Goal: Task Accomplishment & Management: Manage account settings

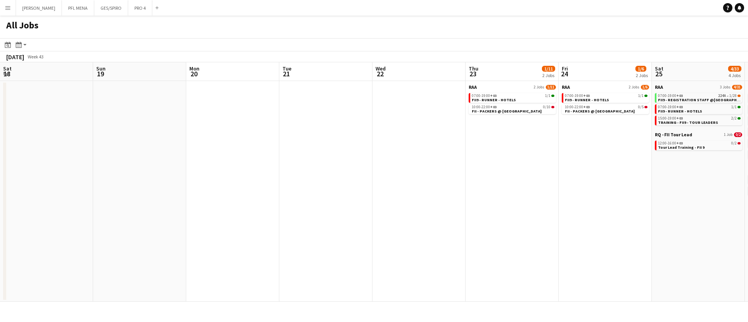
scroll to position [0, 236]
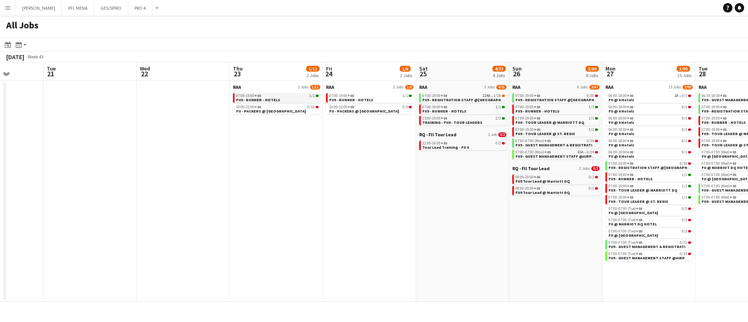
click at [278, 95] on div "07:00-19:00 +03 1/1" at bounding box center [277, 96] width 83 height 4
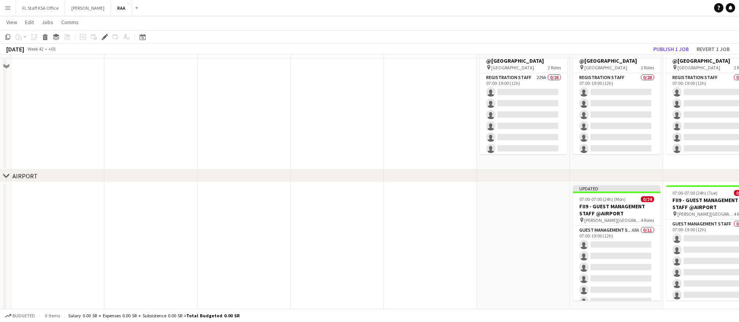
scroll to position [175, 0]
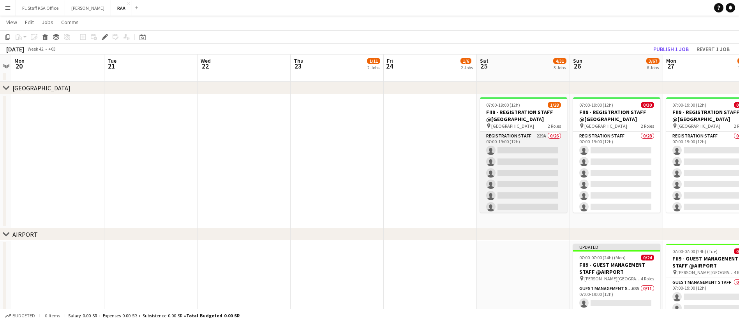
click at [502, 155] on app-card-role "Registration Staff 229A 0/26 07:00-19:00 (12h) single-neutral-actions single-ne…" at bounding box center [523, 286] width 87 height 309
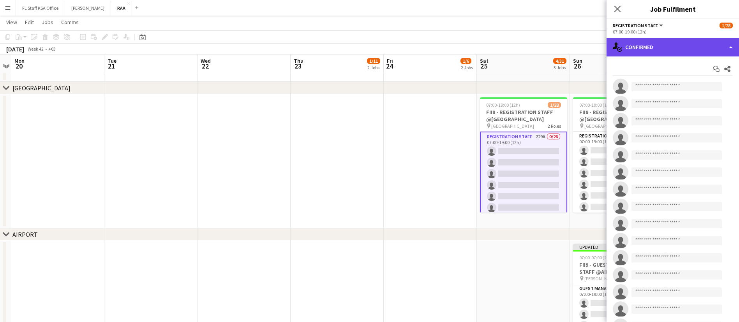
click at [658, 51] on div "single-neutral-actions-check-2 Confirmed" at bounding box center [673, 47] width 132 height 19
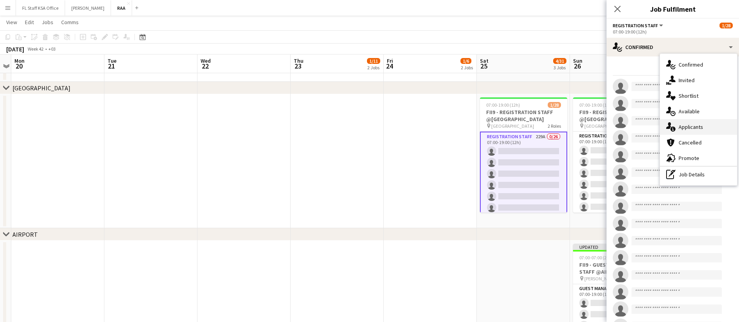
click at [703, 128] on div "single-neutral-actions-information Applicants" at bounding box center [698, 127] width 77 height 16
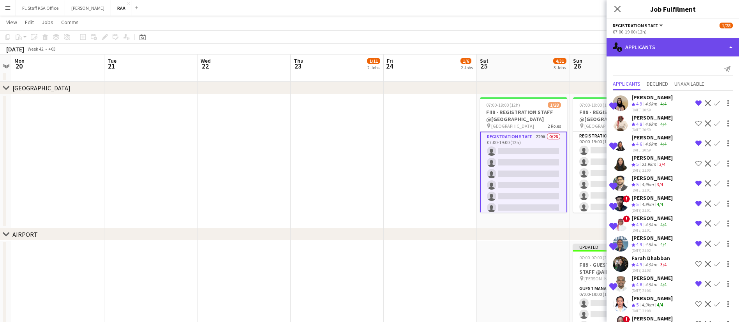
click at [686, 50] on div "single-neutral-actions-information Applicants" at bounding box center [673, 47] width 132 height 19
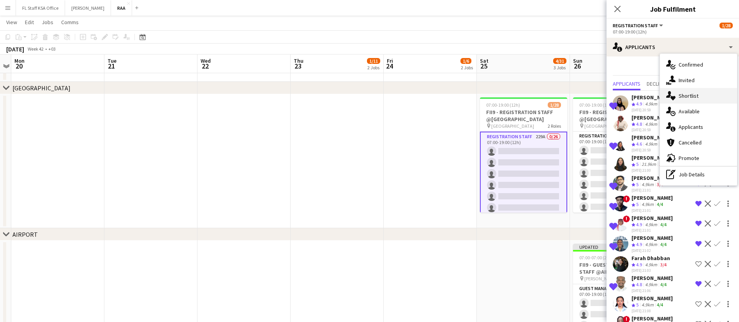
click at [700, 92] on div "single-neutral-actions-heart Shortlist" at bounding box center [698, 96] width 77 height 16
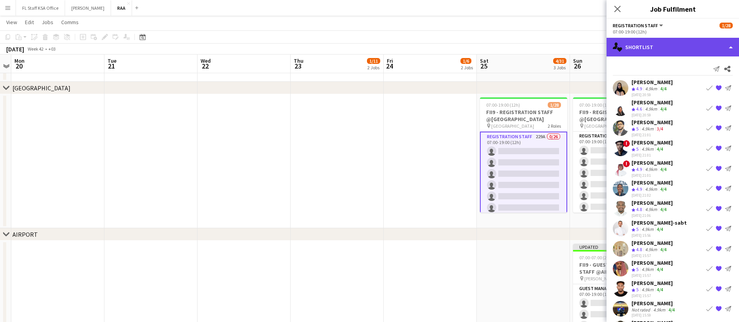
click at [687, 49] on div "single-neutral-actions-heart Shortlist" at bounding box center [673, 47] width 132 height 19
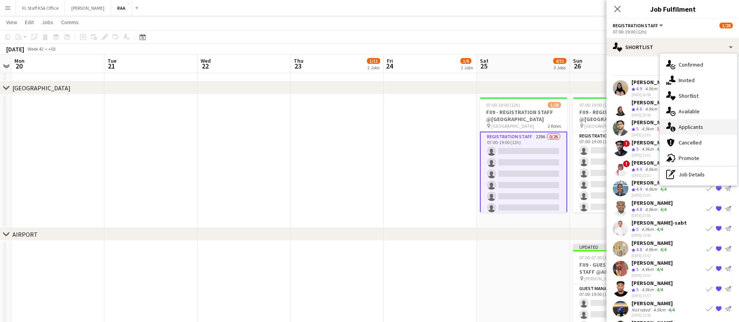
click at [703, 126] on div "single-neutral-actions-information Applicants" at bounding box center [698, 127] width 77 height 16
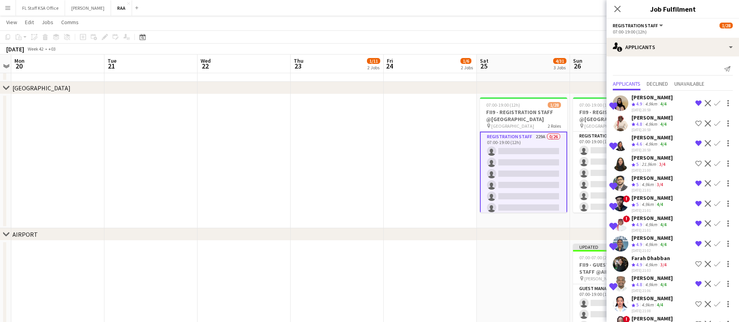
click at [696, 265] on app-icon "Shortlist crew" at bounding box center [699, 264] width 6 height 6
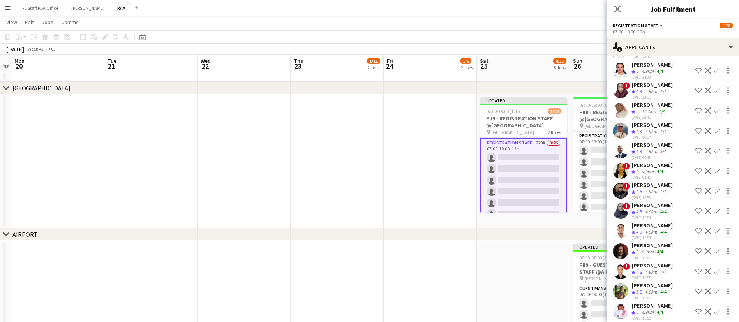
scroll to position [292, 0]
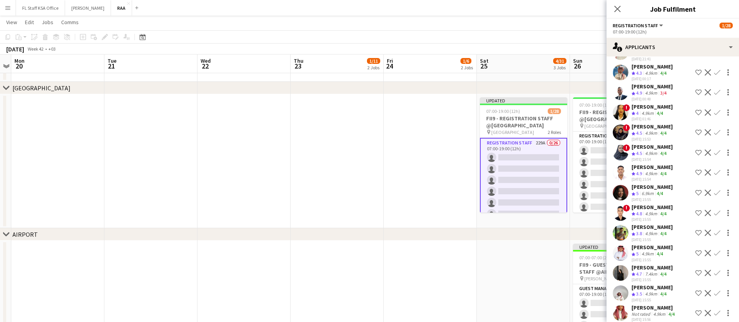
click at [696, 172] on app-icon "Shortlist crew" at bounding box center [699, 172] width 6 height 6
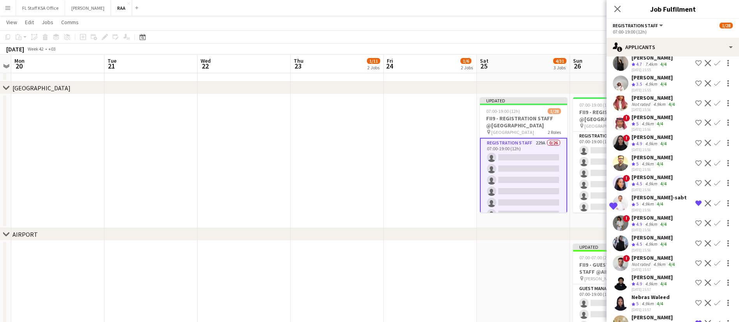
scroll to position [526, 0]
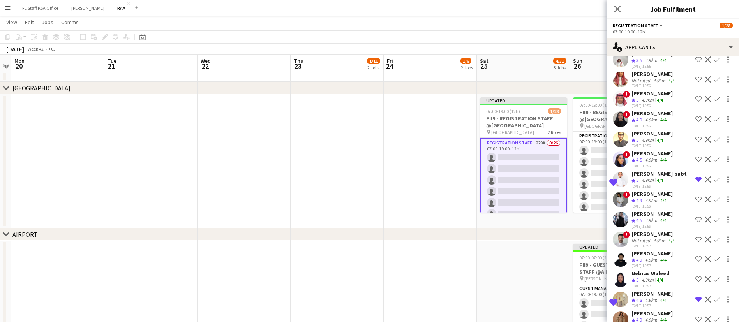
click at [696, 203] on app-icon "Shortlist crew" at bounding box center [699, 199] width 6 height 6
click at [696, 223] on app-icon "Shortlist crew" at bounding box center [699, 220] width 6 height 6
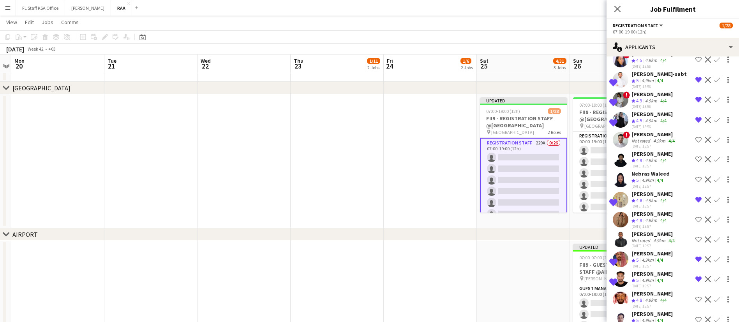
scroll to position [643, 0]
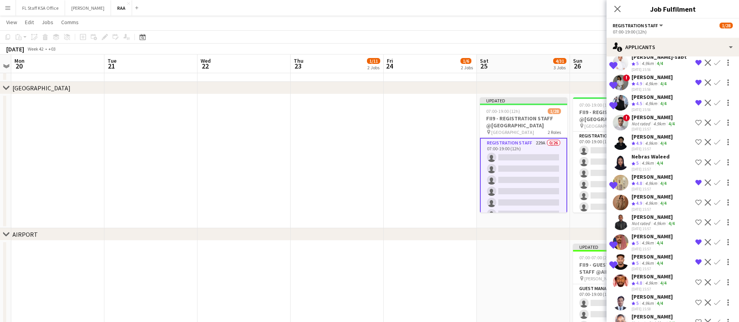
click at [696, 226] on app-icon "Shortlist crew" at bounding box center [699, 222] width 6 height 6
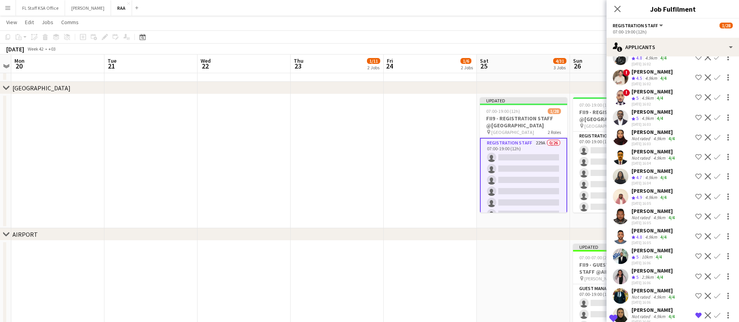
scroll to position [1286, 0]
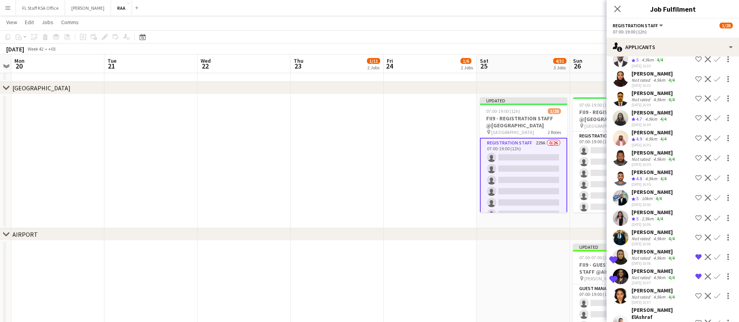
click at [696, 141] on app-icon "Shortlist crew" at bounding box center [699, 138] width 6 height 6
click at [667, 116] on div "[PERSON_NAME]" at bounding box center [652, 112] width 41 height 7
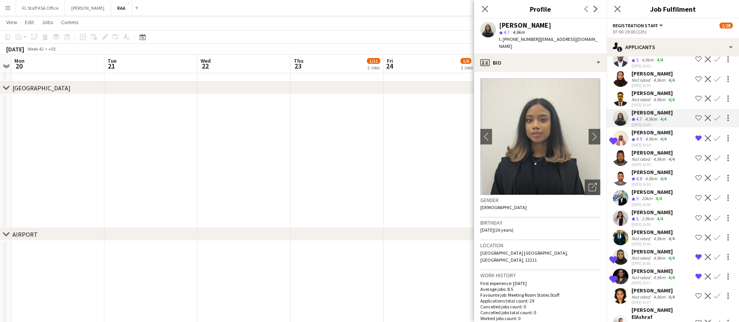
click at [667, 116] on div "[PERSON_NAME]" at bounding box center [652, 112] width 41 height 7
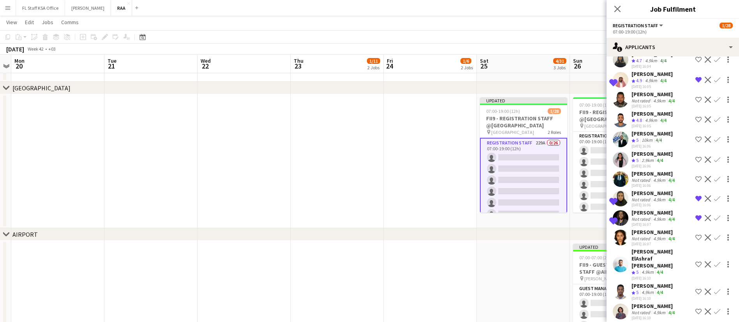
scroll to position [1403, 0]
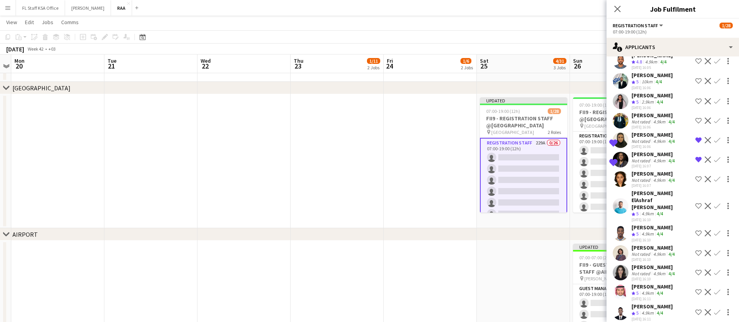
click at [696, 209] on app-icon "Shortlist crew" at bounding box center [699, 206] width 6 height 6
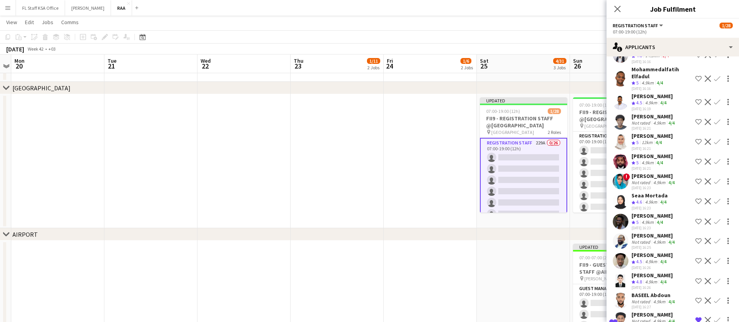
scroll to position [1870, 0]
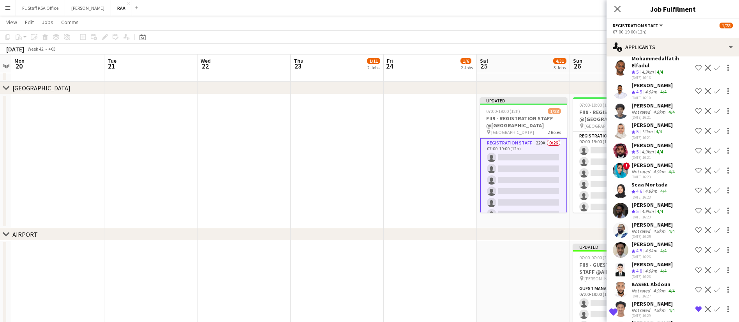
click at [666, 180] on div "[DATE] 16:23" at bounding box center [654, 177] width 45 height 5
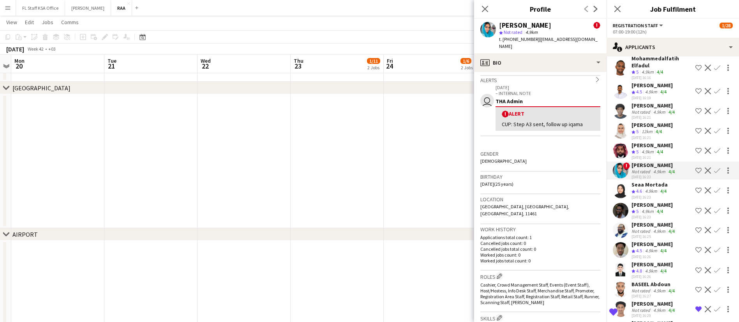
scroll to position [234, 0]
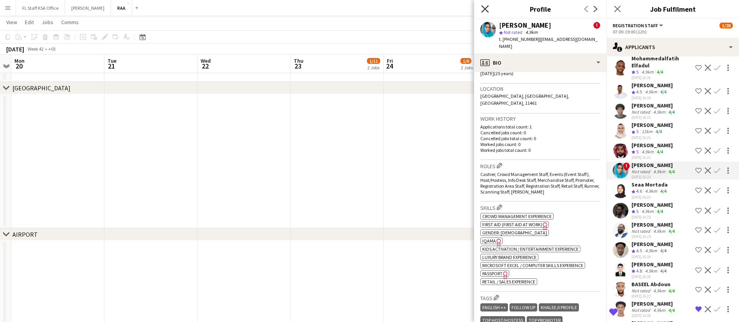
click at [482, 11] on icon "Close pop-in" at bounding box center [484, 8] width 7 height 7
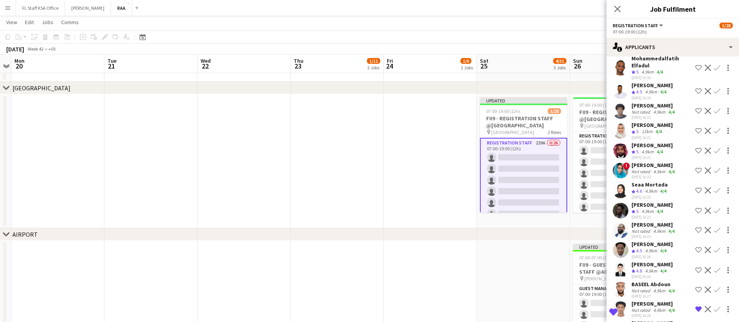
click at [696, 194] on app-icon "Shortlist crew" at bounding box center [699, 190] width 6 height 6
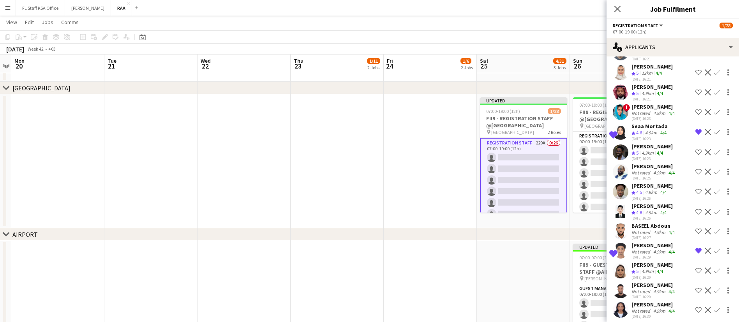
click at [696, 215] on app-icon "Shortlist crew" at bounding box center [699, 212] width 6 height 6
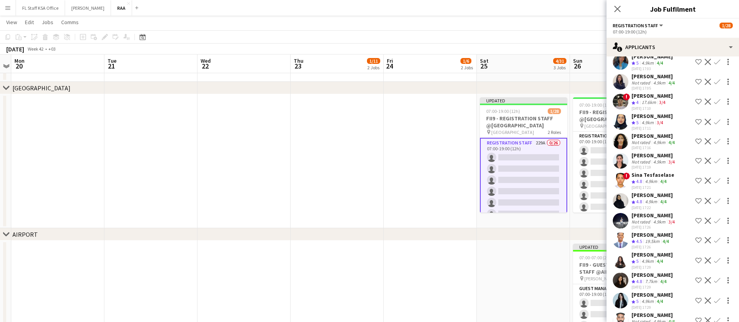
scroll to position [2572, 0]
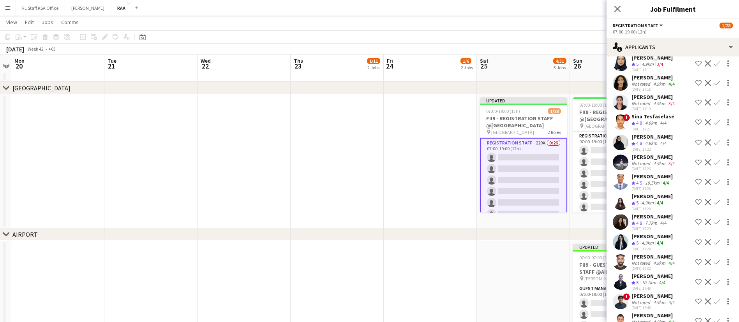
click at [696, 205] on app-icon "Shortlist crew" at bounding box center [699, 202] width 6 height 6
click at [694, 227] on button "Shortlist crew" at bounding box center [698, 221] width 9 height 9
click at [694, 247] on button "Shortlist crew" at bounding box center [698, 242] width 9 height 9
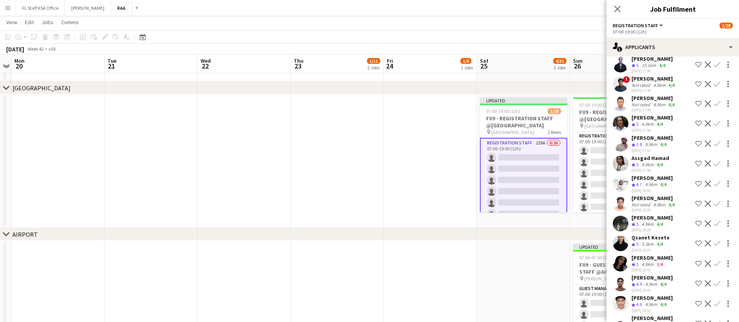
scroll to position [2805, 0]
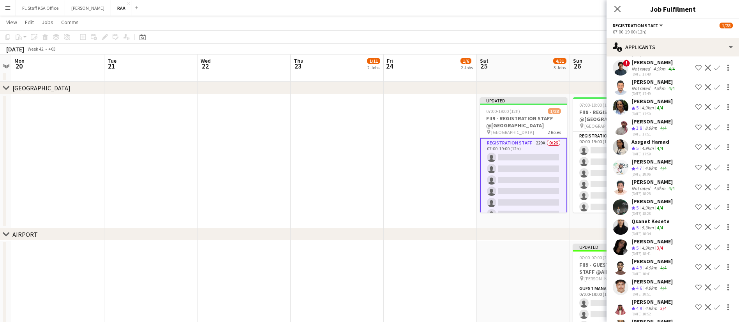
click at [696, 171] on app-icon "Shortlist crew" at bounding box center [699, 167] width 6 height 6
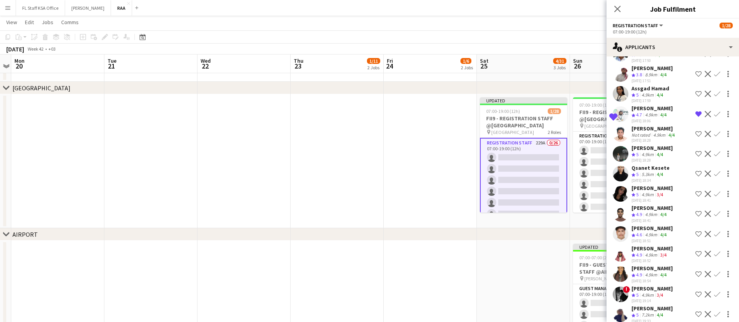
scroll to position [2922, 0]
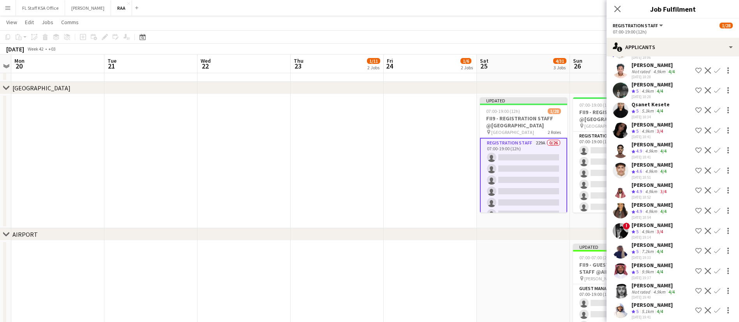
click at [696, 113] on app-icon "Shortlist crew" at bounding box center [699, 110] width 6 height 6
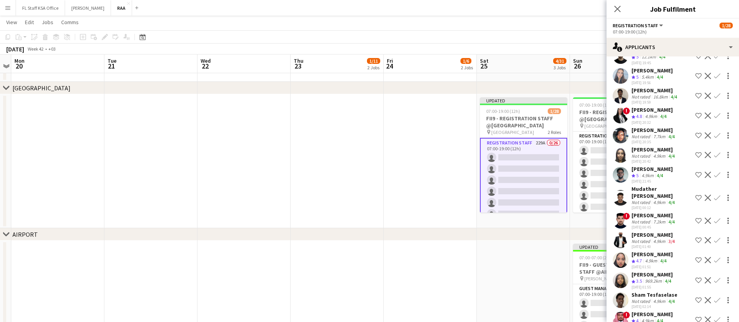
scroll to position [3215, 0]
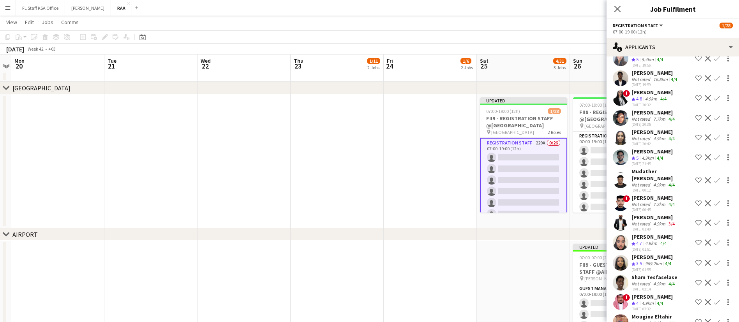
click at [696, 101] on app-icon "Shortlist crew" at bounding box center [699, 98] width 6 height 6
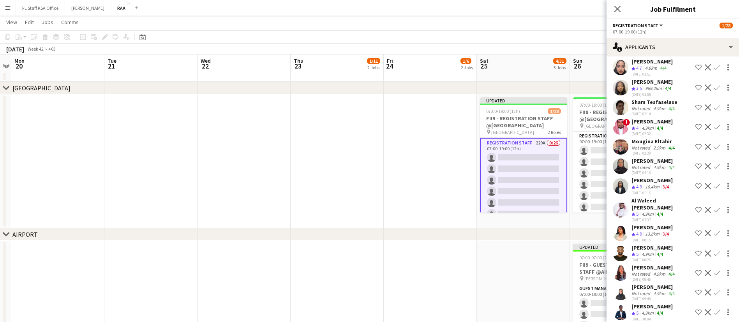
scroll to position [3448, 0]
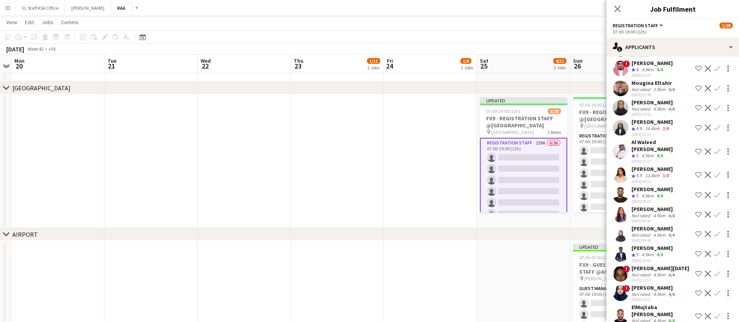
click at [696, 155] on app-icon "Shortlist crew" at bounding box center [699, 151] width 6 height 6
click at [696, 178] on app-icon "Shortlist crew" at bounding box center [699, 175] width 6 height 6
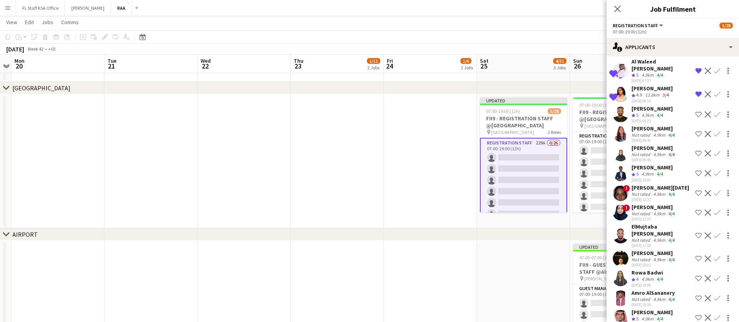
scroll to position [3565, 0]
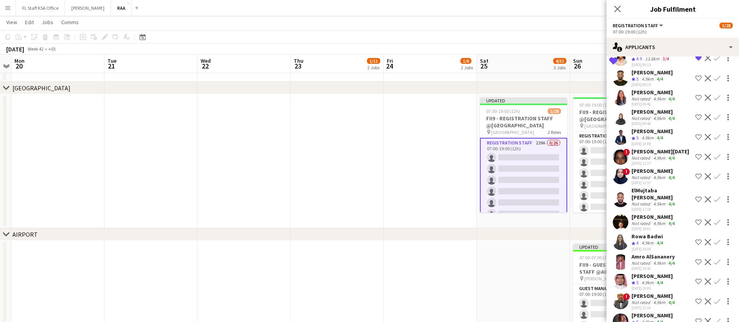
click at [660, 121] on div "4.9km" at bounding box center [659, 118] width 15 height 6
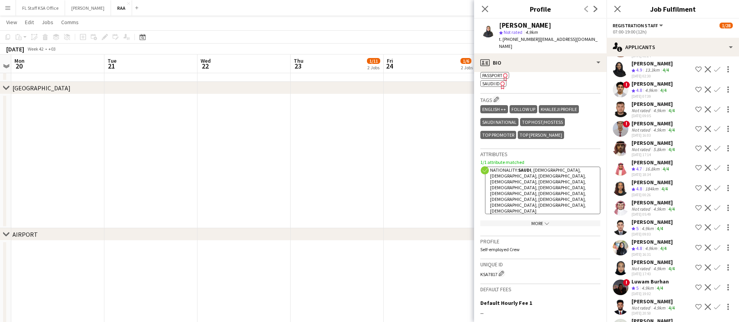
scroll to position [3974, 0]
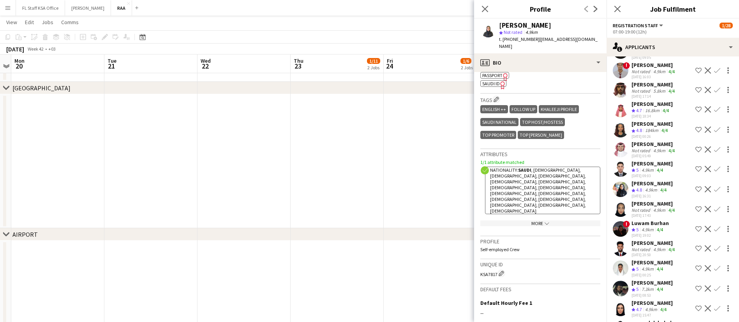
click at [696, 133] on app-icon "Shortlist crew" at bounding box center [699, 130] width 6 height 6
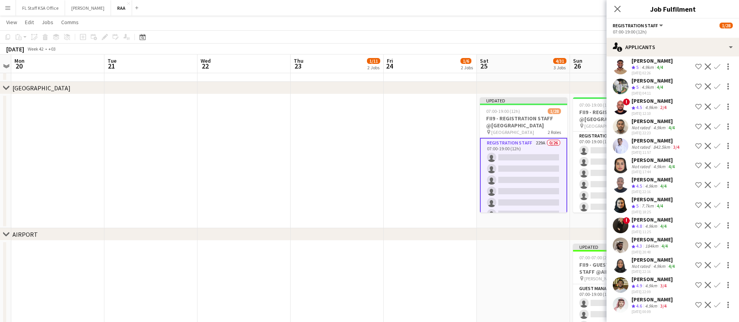
scroll to position [4459, 0]
click at [696, 305] on app-icon "Shortlist crew" at bounding box center [699, 305] width 6 height 6
click at [696, 287] on app-icon "Shortlist crew" at bounding box center [699, 285] width 6 height 6
click at [615, 7] on icon "Close pop-in" at bounding box center [617, 8] width 7 height 7
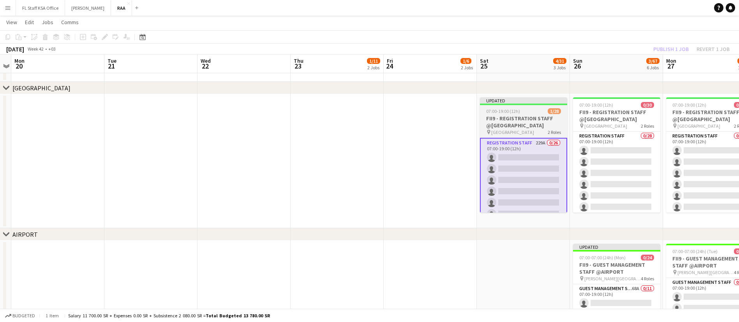
click at [519, 126] on h3 "FII9 - REGISTRATION STAFF @[GEOGRAPHIC_DATA]" at bounding box center [523, 122] width 87 height 14
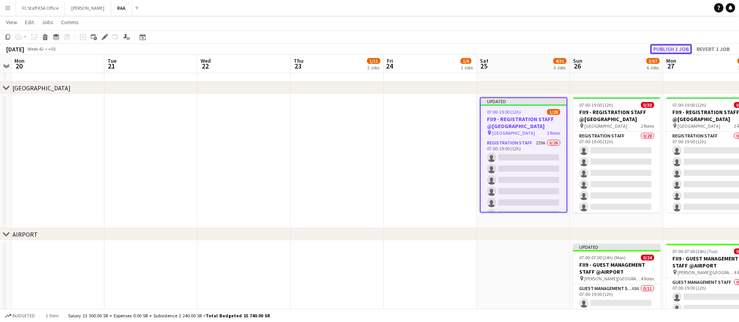
click at [667, 48] on button "Publish 1 job" at bounding box center [671, 49] width 42 height 10
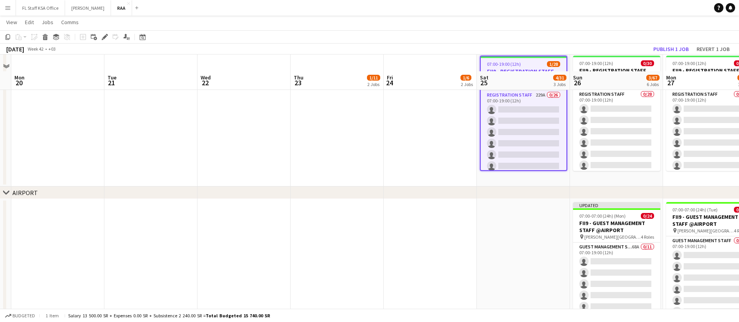
scroll to position [234, 0]
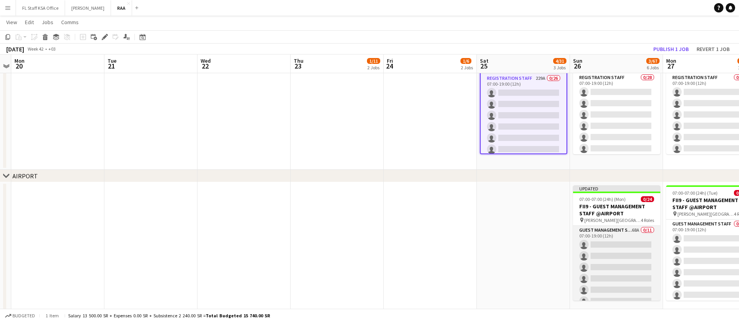
click at [624, 249] on app-card-role "Guest Management Staff 68A 0/11 07:00-19:00 (12h) single-neutral-actions single…" at bounding box center [616, 295] width 87 height 139
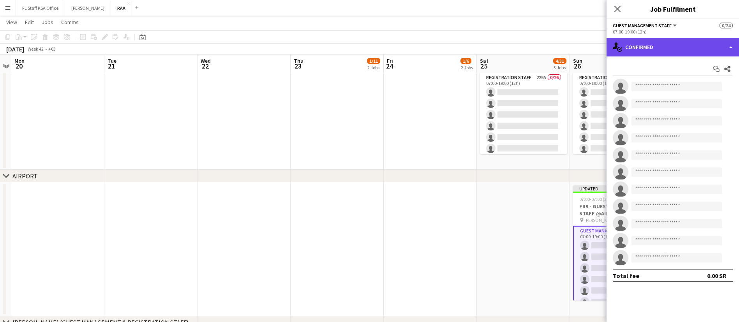
click at [677, 49] on div "single-neutral-actions-check-2 Confirmed" at bounding box center [673, 47] width 132 height 19
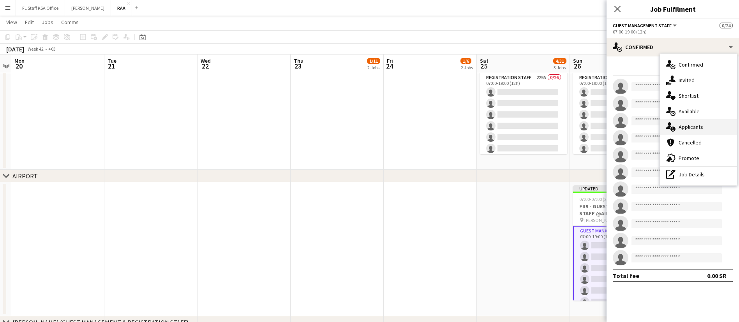
click at [706, 127] on div "single-neutral-actions-information Applicants" at bounding box center [698, 127] width 77 height 16
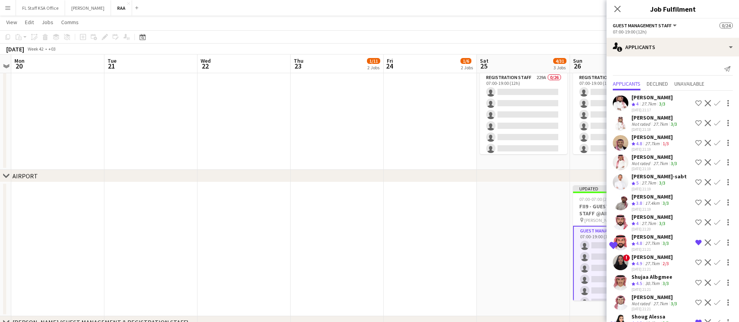
click at [664, 143] on app-skills-label "1/3" at bounding box center [666, 144] width 6 height 6
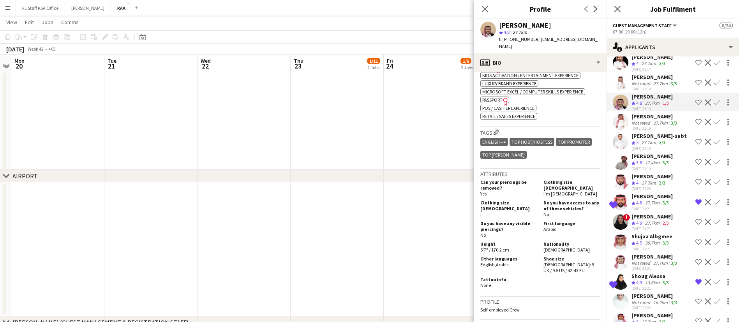
scroll to position [58, 0]
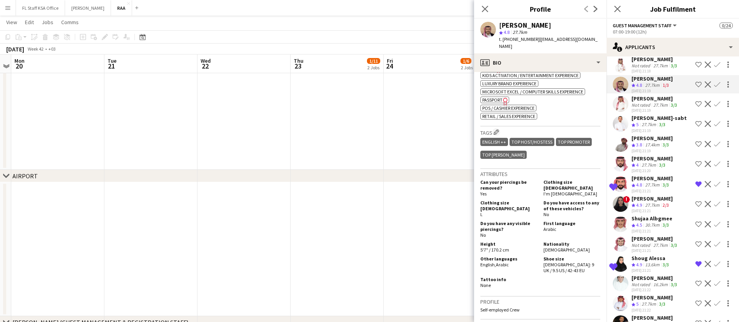
click at [662, 209] on div "2/3" at bounding box center [665, 205] width 9 height 7
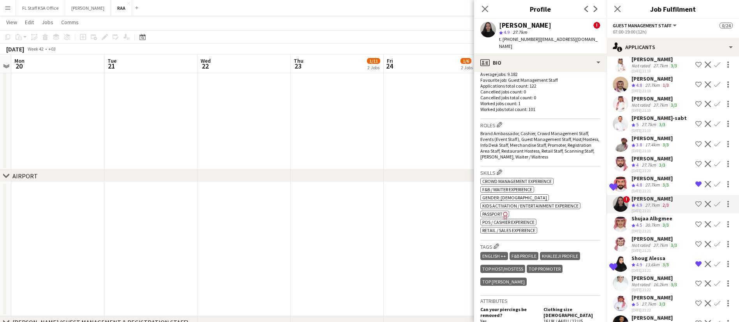
scroll to position [468, 0]
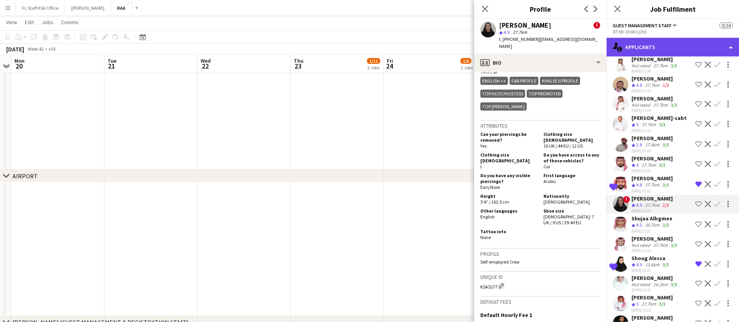
click at [653, 49] on div "single-neutral-actions-information Applicants" at bounding box center [673, 47] width 132 height 19
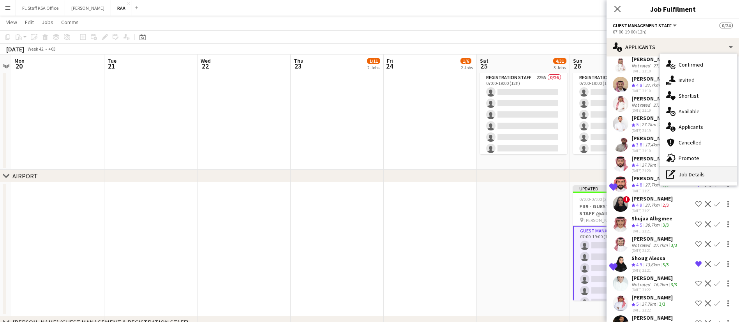
click at [687, 175] on div "pen-write Job Details" at bounding box center [698, 175] width 77 height 16
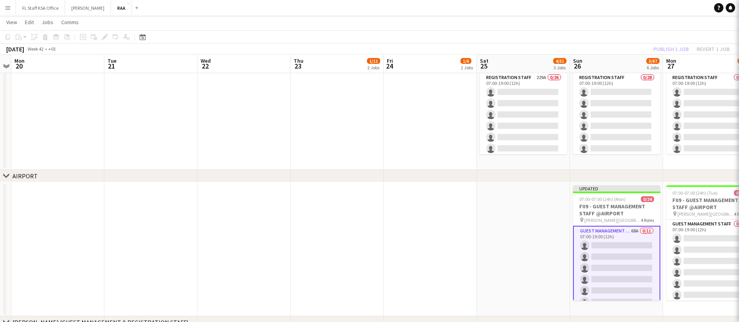
scroll to position [0, 0]
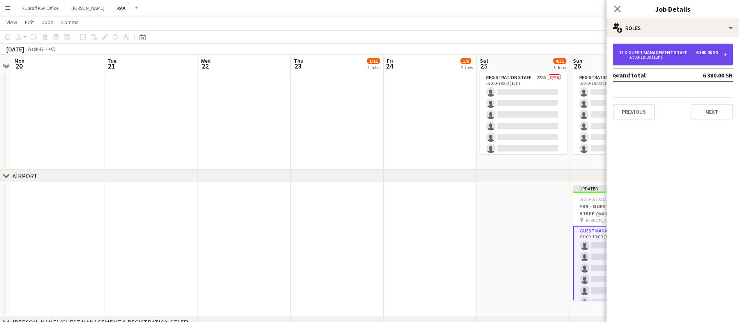
click at [646, 61] on div "11 x Guest Management Staff 6 380.00 SR 07:00-19:00 (12h)" at bounding box center [673, 55] width 120 height 22
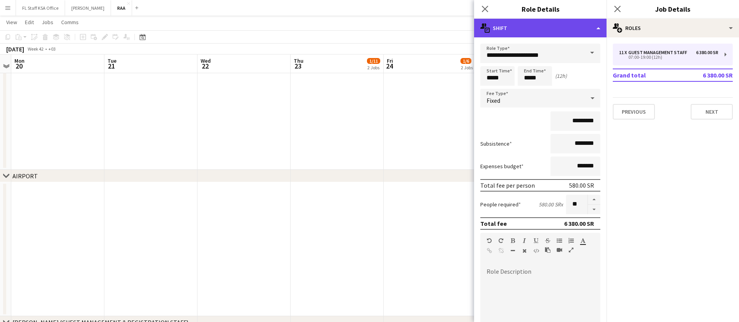
click at [544, 32] on div "multiple-actions-text Shift" at bounding box center [540, 28] width 132 height 19
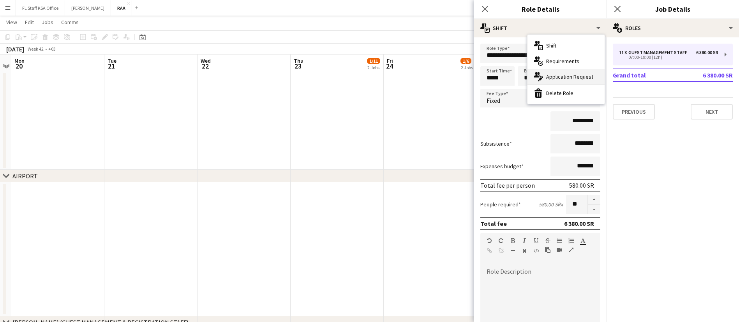
click at [586, 77] on div "multiple-actions-edit-1 Application Request" at bounding box center [566, 77] width 77 height 16
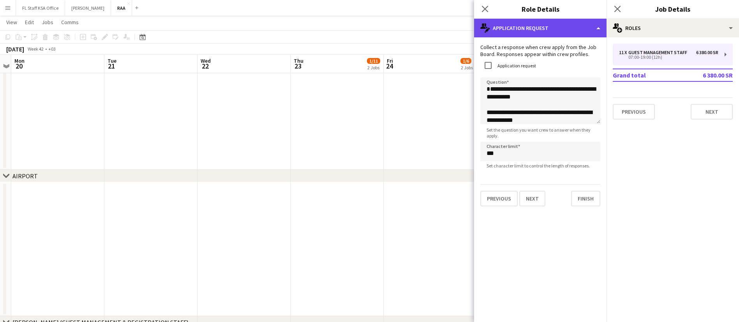
click at [541, 35] on div "multiple-actions-edit-1 Application Request" at bounding box center [540, 28] width 132 height 19
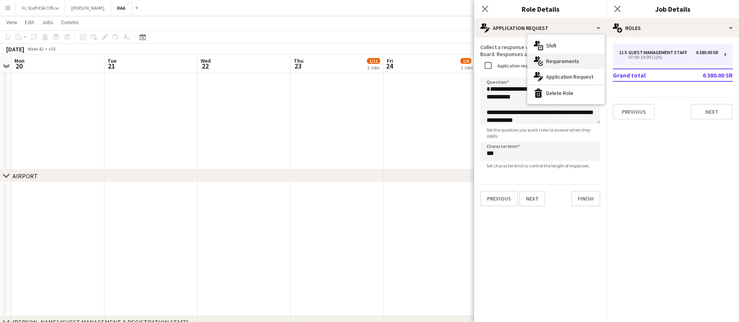
click at [588, 62] on div "multiple-actions-check-2 Requirements" at bounding box center [566, 61] width 77 height 16
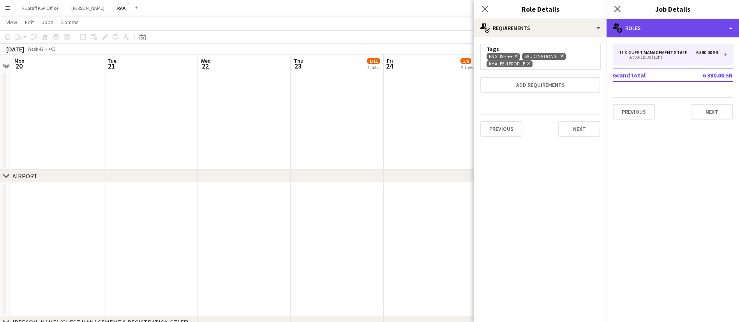
click at [648, 26] on div "multiple-users-add Roles" at bounding box center [673, 28] width 132 height 19
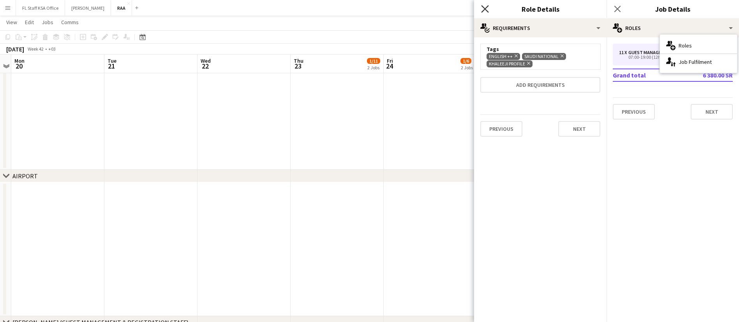
click at [487, 8] on icon "Close pop-in" at bounding box center [484, 8] width 7 height 7
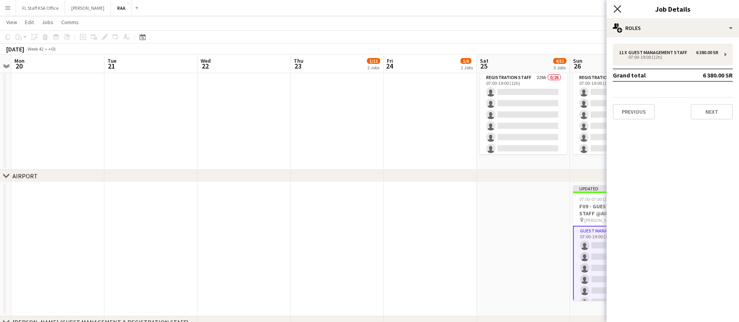
click at [620, 9] on icon "Close pop-in" at bounding box center [617, 8] width 7 height 7
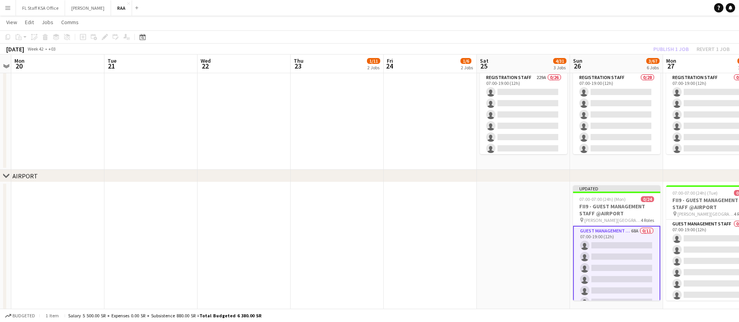
click at [612, 235] on app-card-role "Guest Management Staff 68A 0/11 07:00-19:00 (12h) single-neutral-actions single…" at bounding box center [616, 296] width 87 height 141
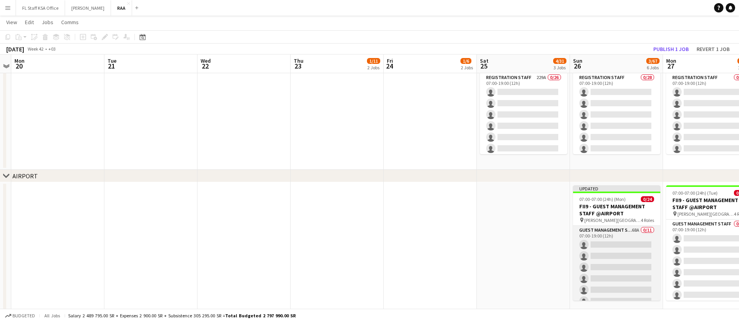
click at [612, 235] on app-card-role "Guest Management Staff 68A 0/11 07:00-19:00 (12h) single-neutral-actions single…" at bounding box center [616, 295] width 87 height 139
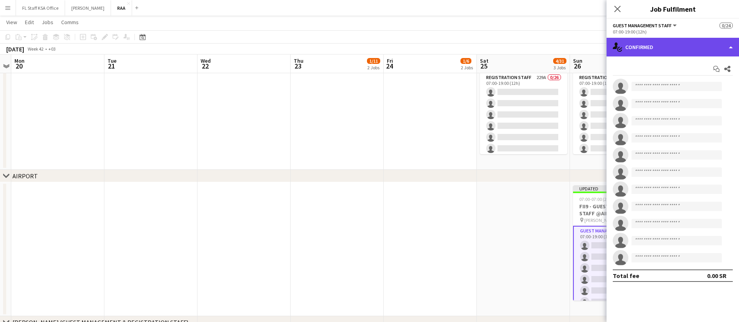
click at [661, 49] on div "single-neutral-actions-check-2 Confirmed" at bounding box center [673, 47] width 132 height 19
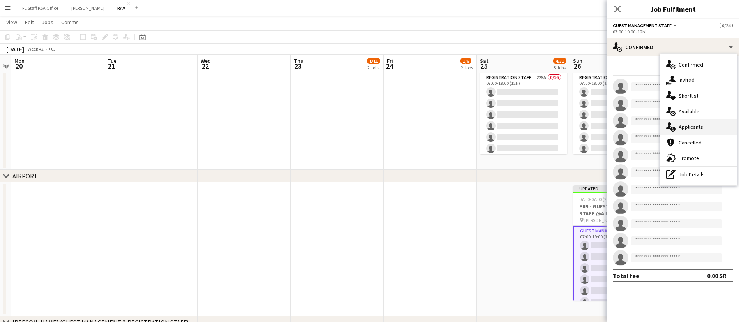
click at [704, 129] on div "single-neutral-actions-information Applicants" at bounding box center [698, 127] width 77 height 16
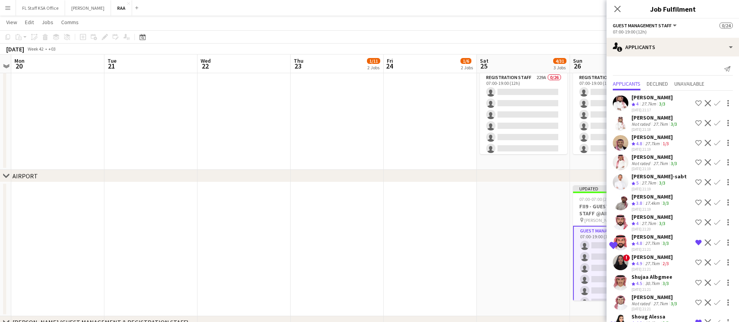
scroll to position [234, 0]
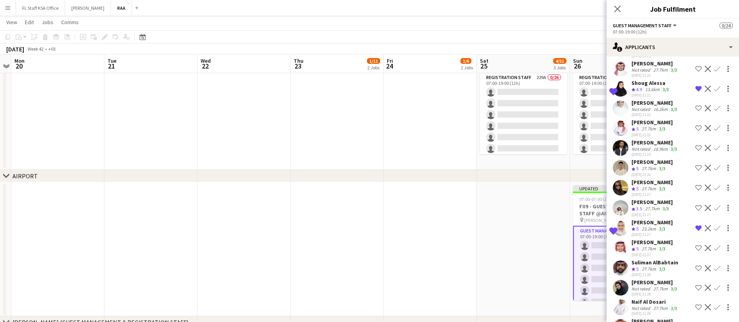
click at [696, 251] on app-icon "Shortlist crew" at bounding box center [699, 248] width 6 height 6
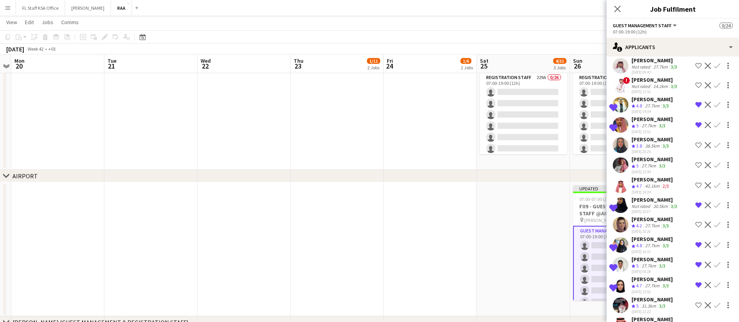
scroll to position [994, 0]
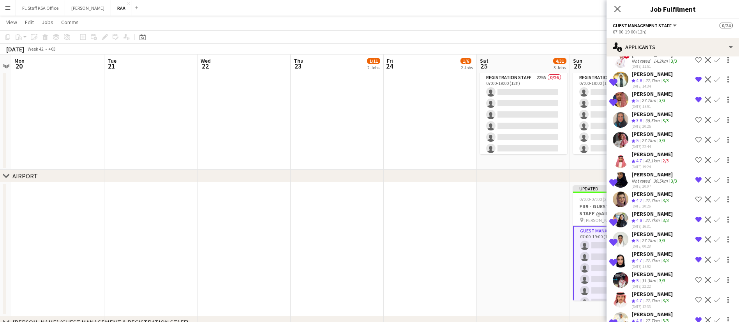
click at [696, 143] on app-icon "Shortlist crew" at bounding box center [699, 140] width 6 height 6
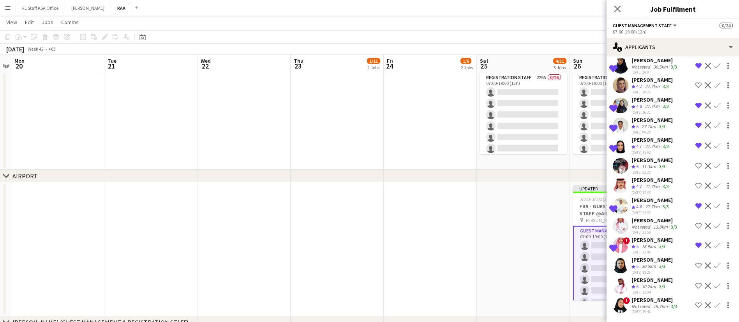
scroll to position [1143, 0]
click at [660, 256] on div "[PERSON_NAME]" at bounding box center [652, 259] width 41 height 7
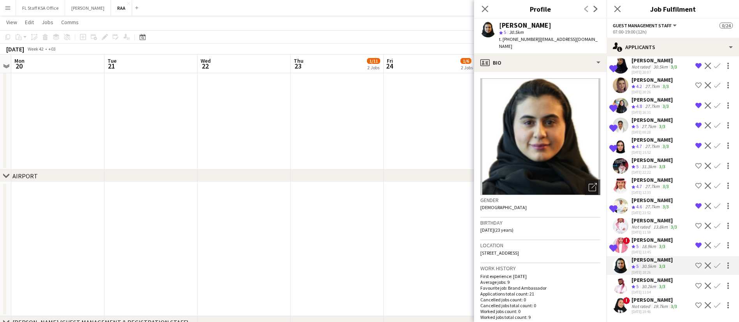
click at [660, 256] on div "[PERSON_NAME]" at bounding box center [652, 259] width 41 height 7
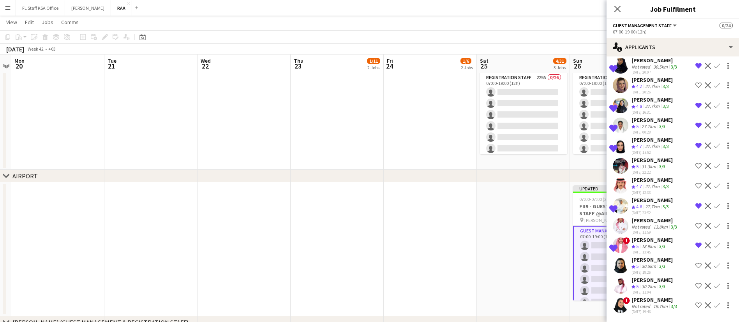
click at [660, 256] on div "[PERSON_NAME]" at bounding box center [652, 259] width 41 height 7
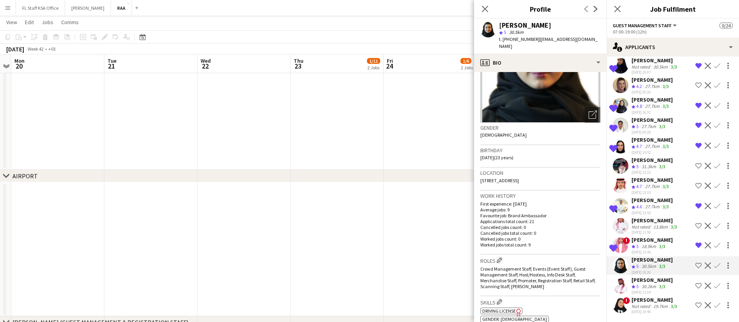
scroll to position [0, 0]
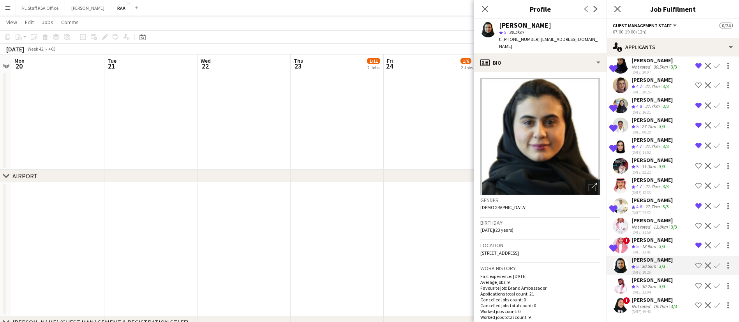
click at [589, 183] on icon "Open photos pop-in" at bounding box center [593, 187] width 8 height 8
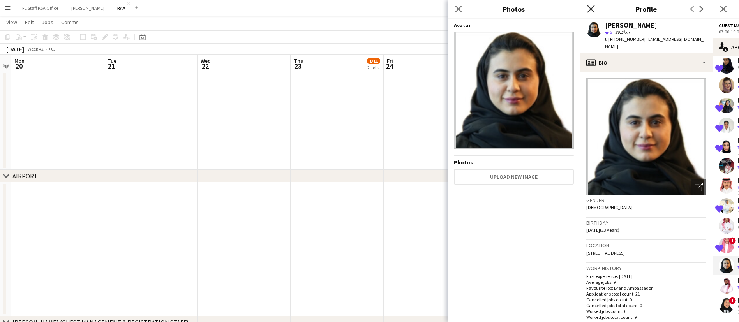
click at [592, 7] on icon at bounding box center [590, 8] width 7 height 7
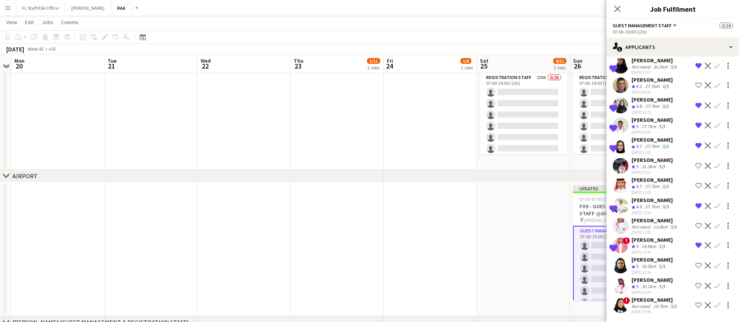
click at [696, 263] on app-icon "Shortlist crew" at bounding box center [699, 266] width 6 height 6
click at [616, 6] on icon at bounding box center [617, 8] width 7 height 7
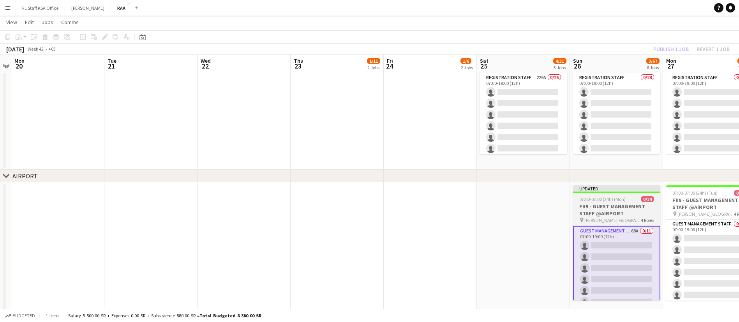
click at [602, 218] on span "[PERSON_NAME][GEOGRAPHIC_DATA]" at bounding box center [612, 220] width 56 height 6
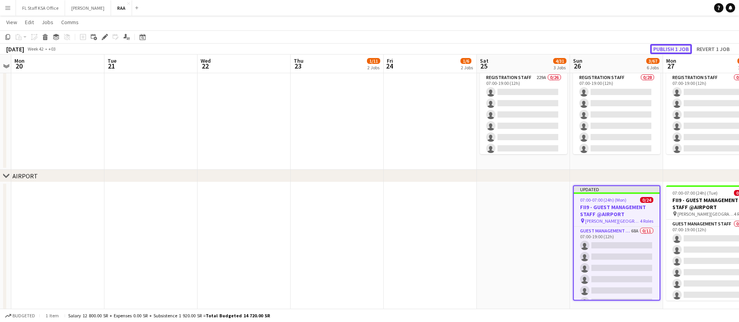
click at [667, 46] on button "Publish 1 job" at bounding box center [671, 49] width 42 height 10
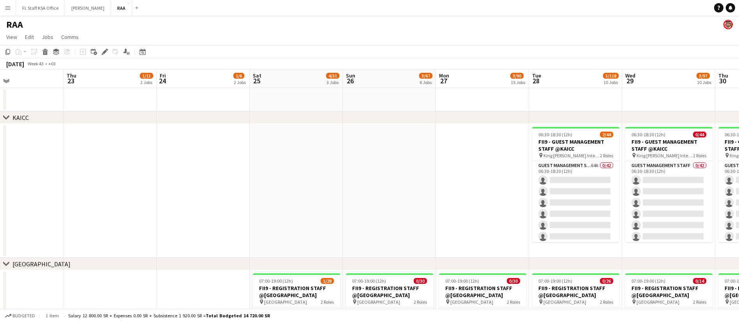
drag, startPoint x: 663, startPoint y: 178, endPoint x: 434, endPoint y: 170, distance: 228.5
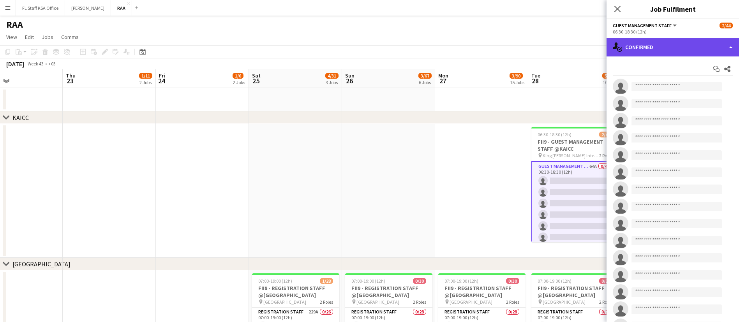
click at [636, 52] on div "single-neutral-actions-check-2 Confirmed" at bounding box center [673, 47] width 132 height 19
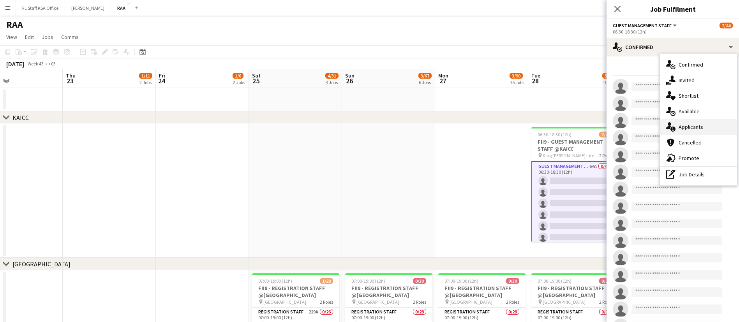
click at [700, 127] on div "single-neutral-actions-information Applicants" at bounding box center [698, 127] width 77 height 16
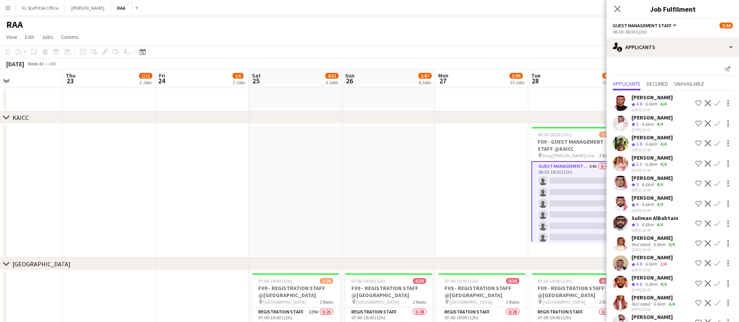
click at [694, 120] on button "Shortlist crew" at bounding box center [698, 123] width 9 height 9
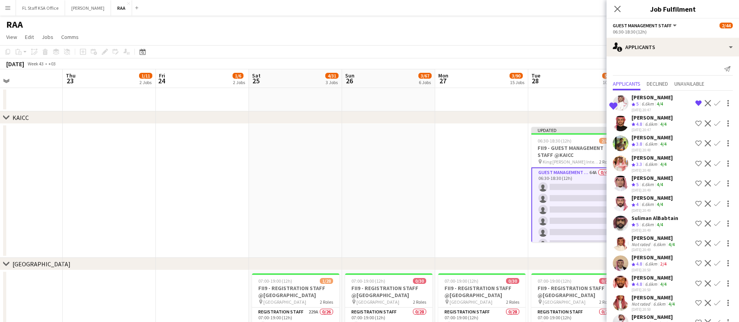
click at [696, 187] on app-icon "Shortlist crew" at bounding box center [699, 183] width 6 height 6
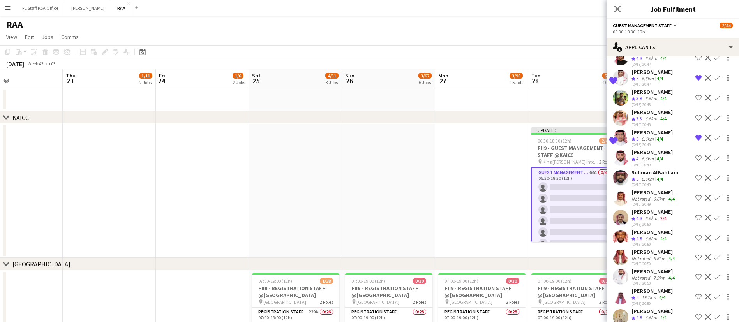
scroll to position [58, 0]
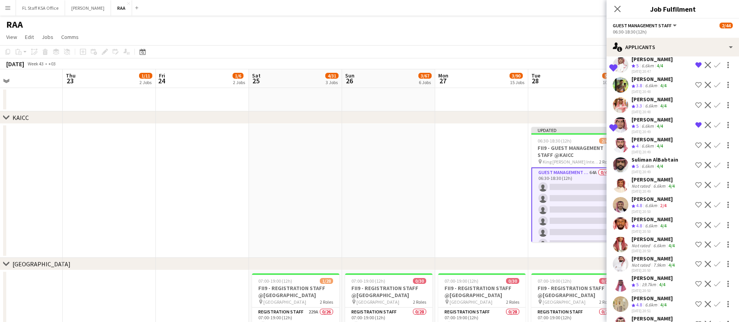
click at [696, 168] on app-icon "Shortlist crew" at bounding box center [699, 165] width 6 height 6
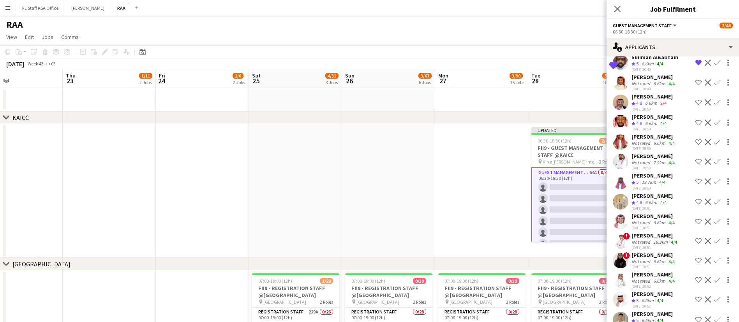
scroll to position [175, 0]
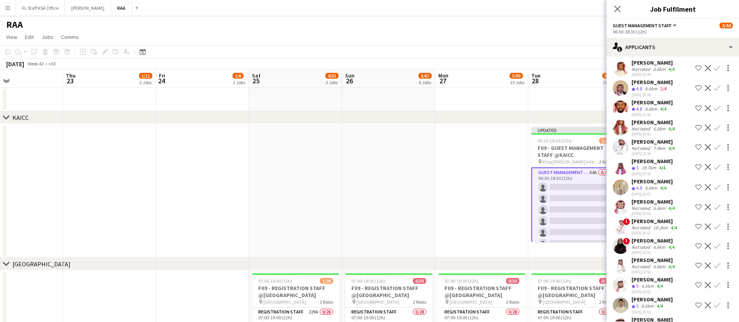
click at [694, 192] on button "Shortlist crew" at bounding box center [698, 187] width 9 height 9
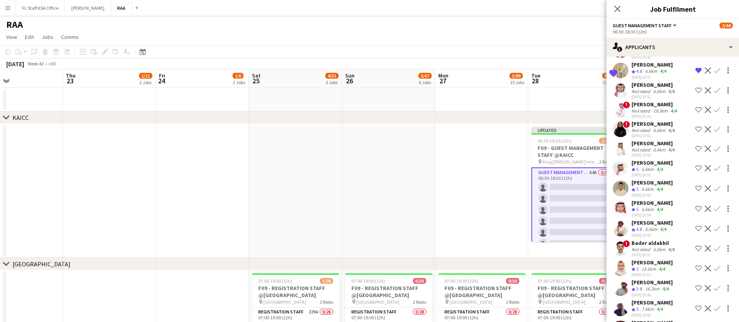
scroll to position [351, 0]
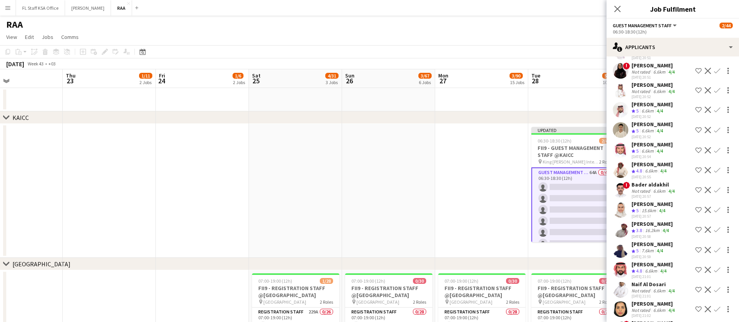
click at [696, 173] on app-icon "Shortlist crew" at bounding box center [699, 170] width 6 height 6
click at [696, 213] on app-icon "Shortlist crew" at bounding box center [699, 210] width 6 height 6
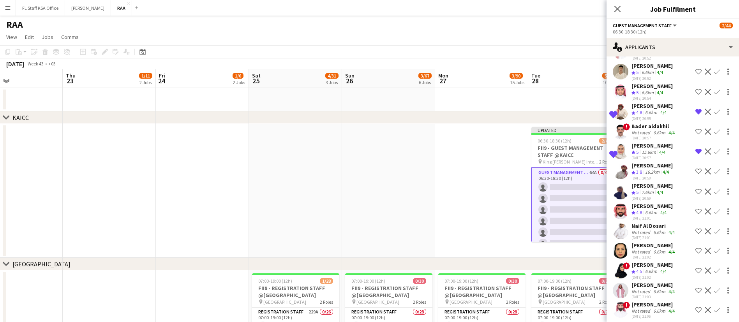
scroll to position [468, 0]
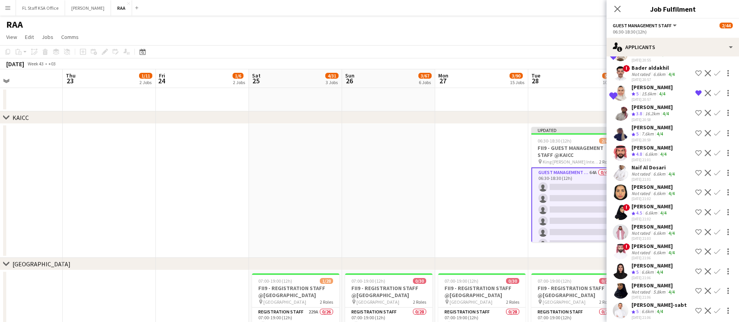
click at [696, 215] on app-icon "Shortlist crew" at bounding box center [699, 212] width 6 height 6
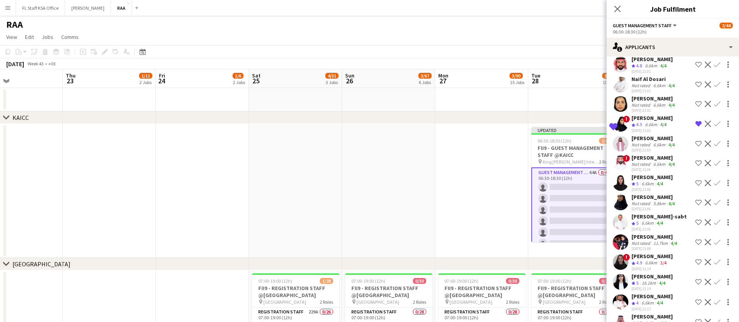
scroll to position [584, 0]
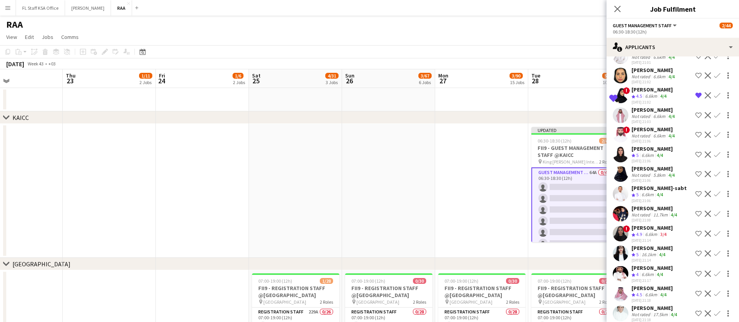
click at [696, 197] on app-icon "Shortlist crew" at bounding box center [699, 194] width 6 height 6
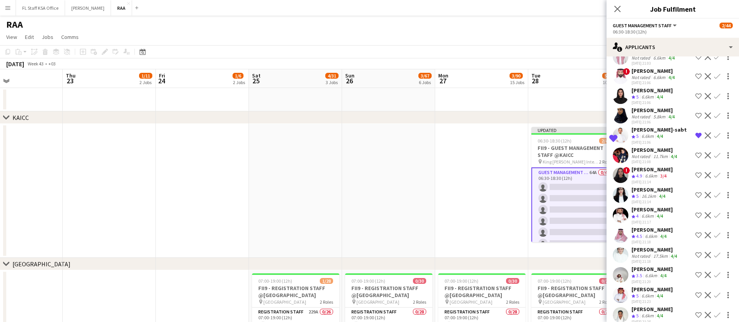
click at [694, 200] on button "Shortlist crew" at bounding box center [698, 195] width 9 height 9
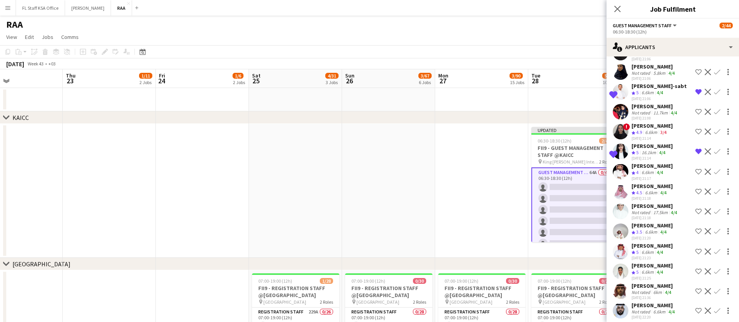
scroll to position [701, 0]
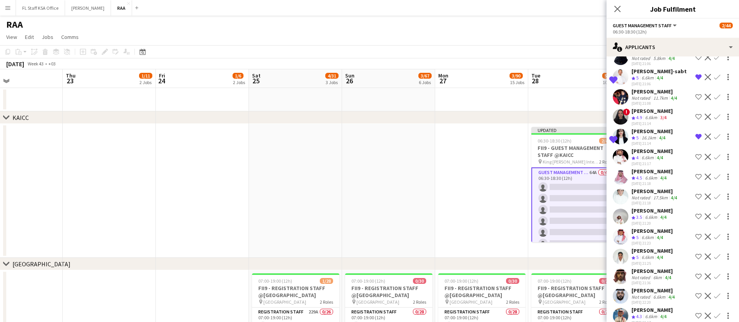
click at [696, 180] on app-icon "Shortlist crew" at bounding box center [699, 177] width 6 height 6
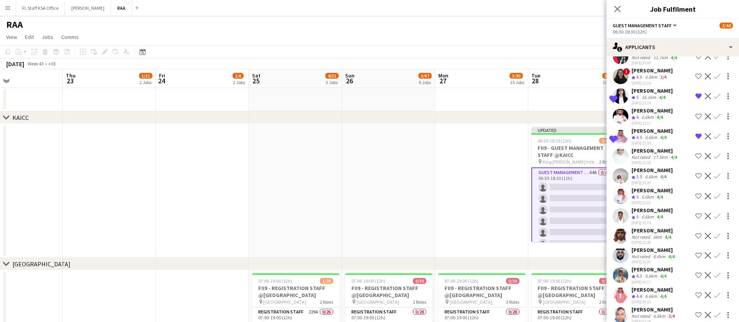
scroll to position [760, 0]
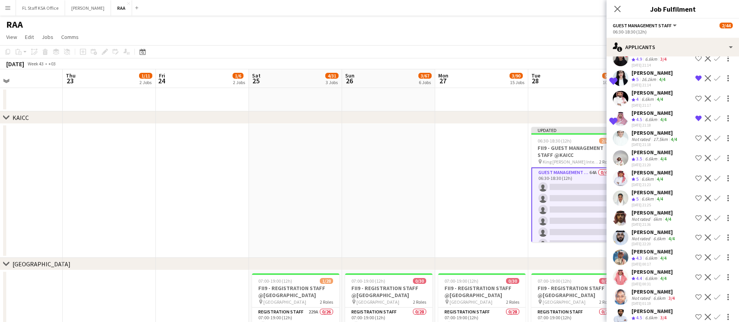
click at [696, 182] on app-icon "Shortlist crew" at bounding box center [699, 178] width 6 height 6
click at [696, 201] on app-icon "Shortlist crew" at bounding box center [699, 198] width 6 height 6
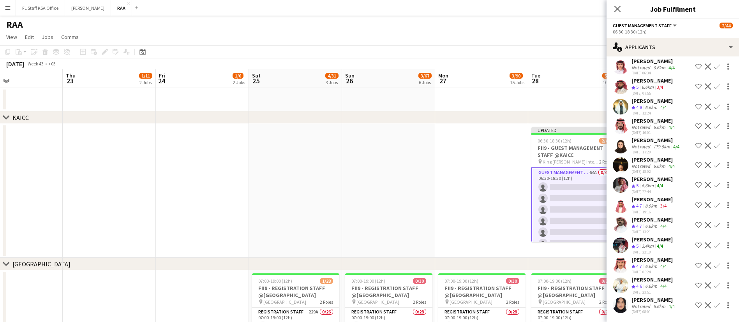
scroll to position [1078, 0]
click at [696, 225] on app-icon "Shortlist crew" at bounding box center [699, 225] width 6 height 6
click at [696, 267] on app-icon "Shortlist crew" at bounding box center [699, 266] width 6 height 6
click at [696, 244] on app-icon "Shortlist crew" at bounding box center [699, 245] width 6 height 6
click at [618, 10] on icon at bounding box center [617, 8] width 7 height 7
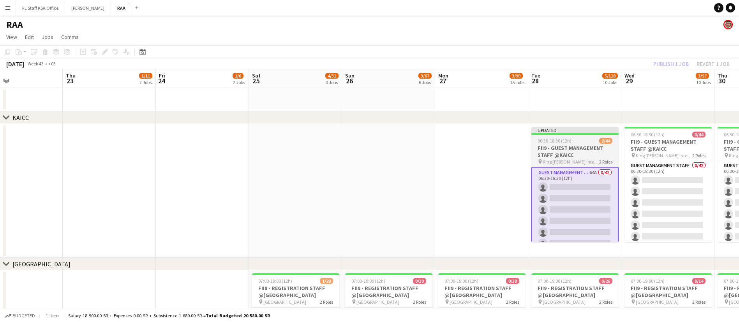
click at [558, 150] on h3 "FII9 - GUEST MANAGEMENT STAFF @KAICC" at bounding box center [574, 152] width 87 height 14
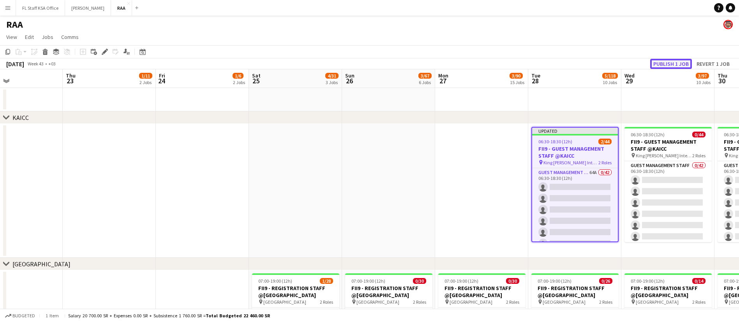
click at [667, 64] on button "Publish 1 job" at bounding box center [671, 64] width 42 height 10
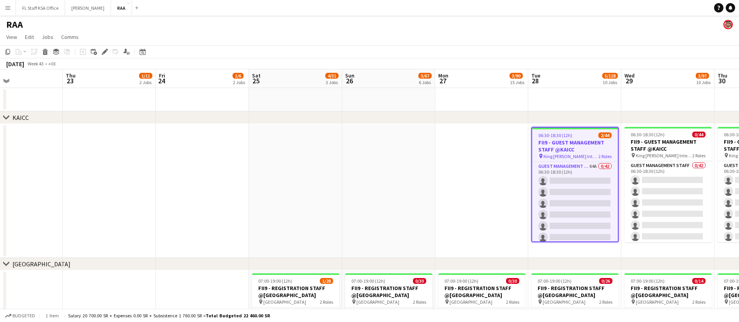
click at [664, 65] on div "[DATE] Week 43 • +03" at bounding box center [369, 63] width 739 height 11
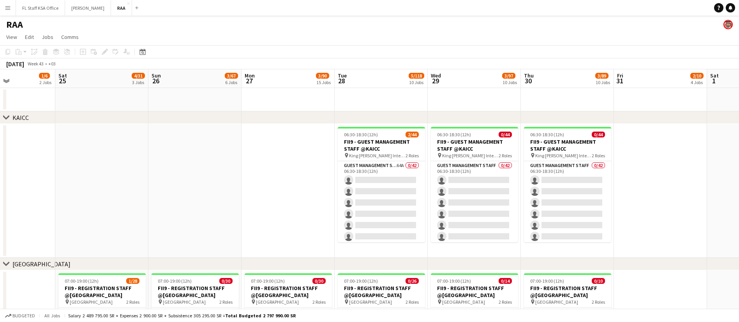
scroll to position [0, 328]
